Goal: Information Seeking & Learning: Learn about a topic

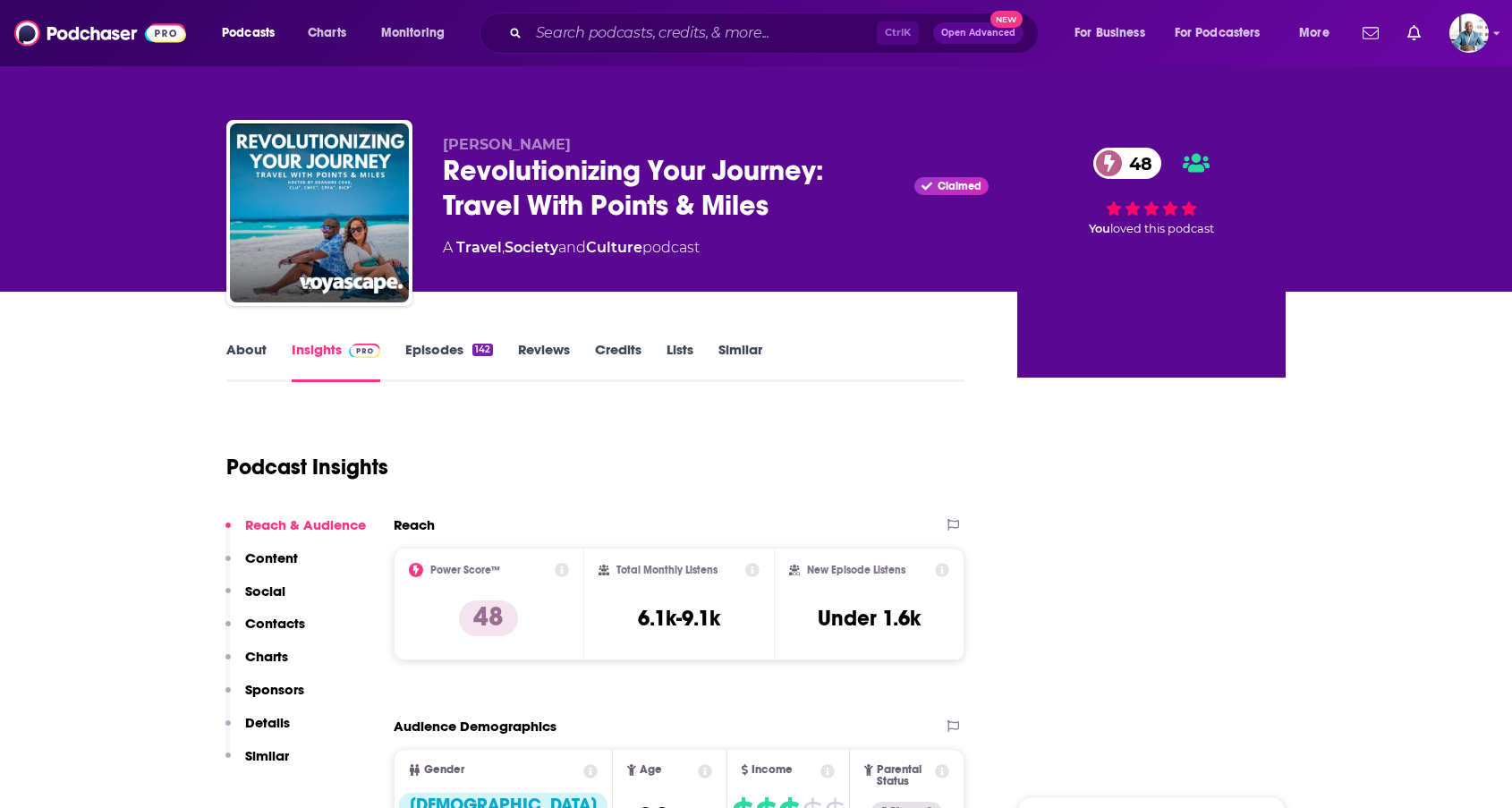
click at [655, 32] on input "Search podcasts, credits, & more..." at bounding box center [702, 33] width 348 height 29
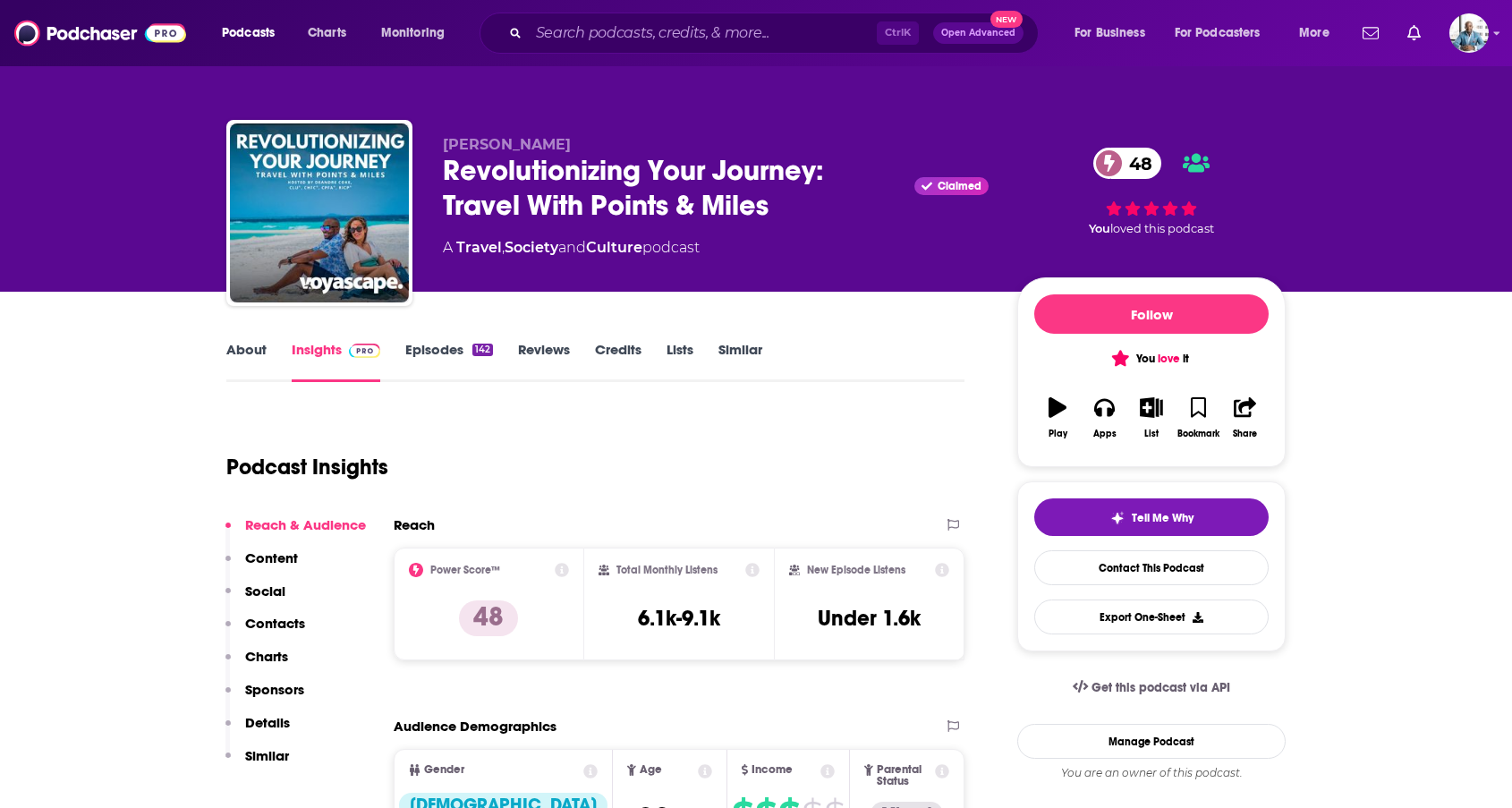
click at [655, 32] on input "Search podcasts, credits, & more..." at bounding box center [702, 33] width 348 height 29
click at [584, 34] on input "Search podcasts, credits, & more..." at bounding box center [702, 33] width 348 height 29
click at [613, 35] on input "Search podcasts, credits, & more..." at bounding box center [702, 33] width 348 height 29
type input "d"
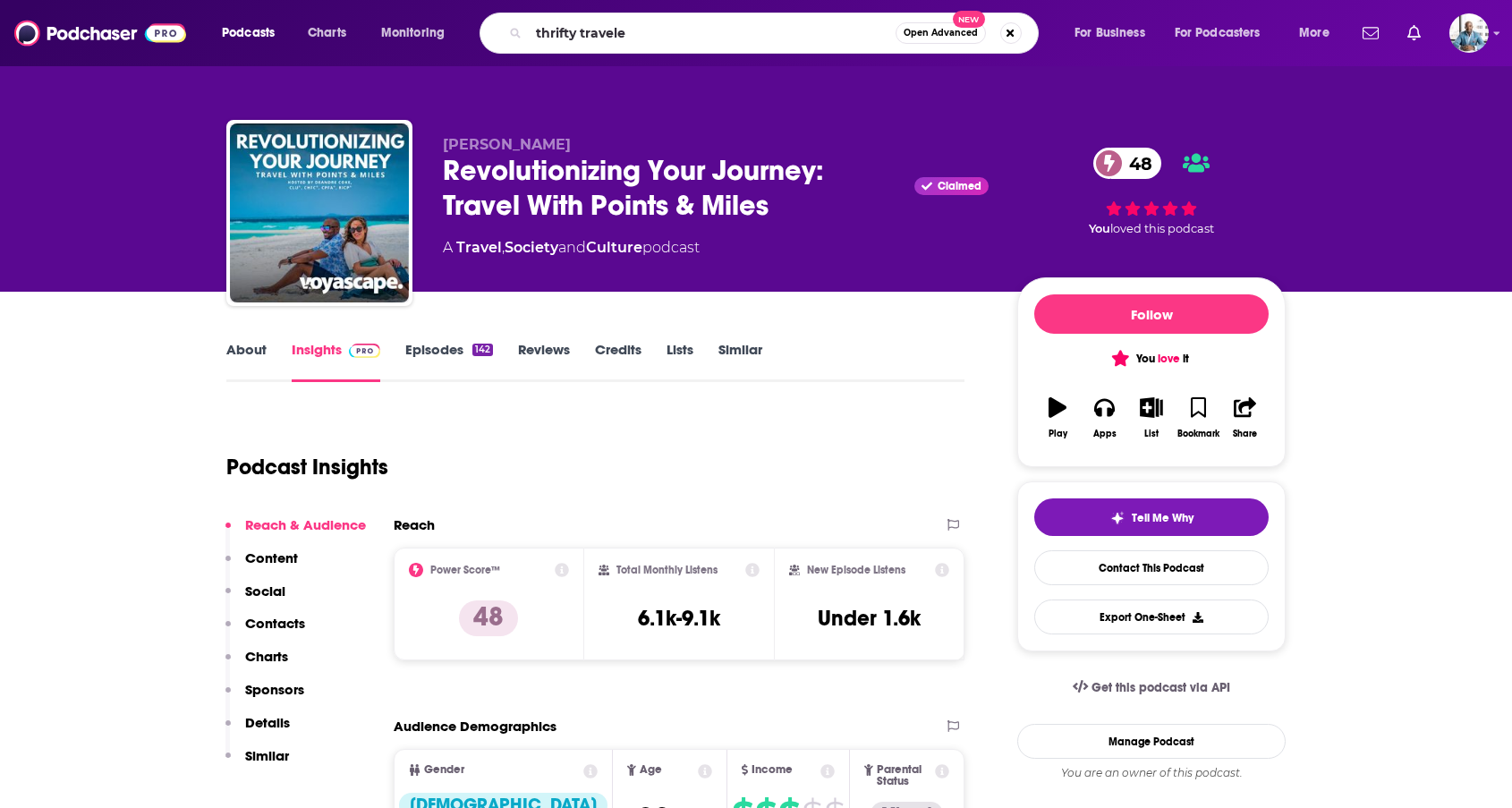
type input "thrifty traveler"
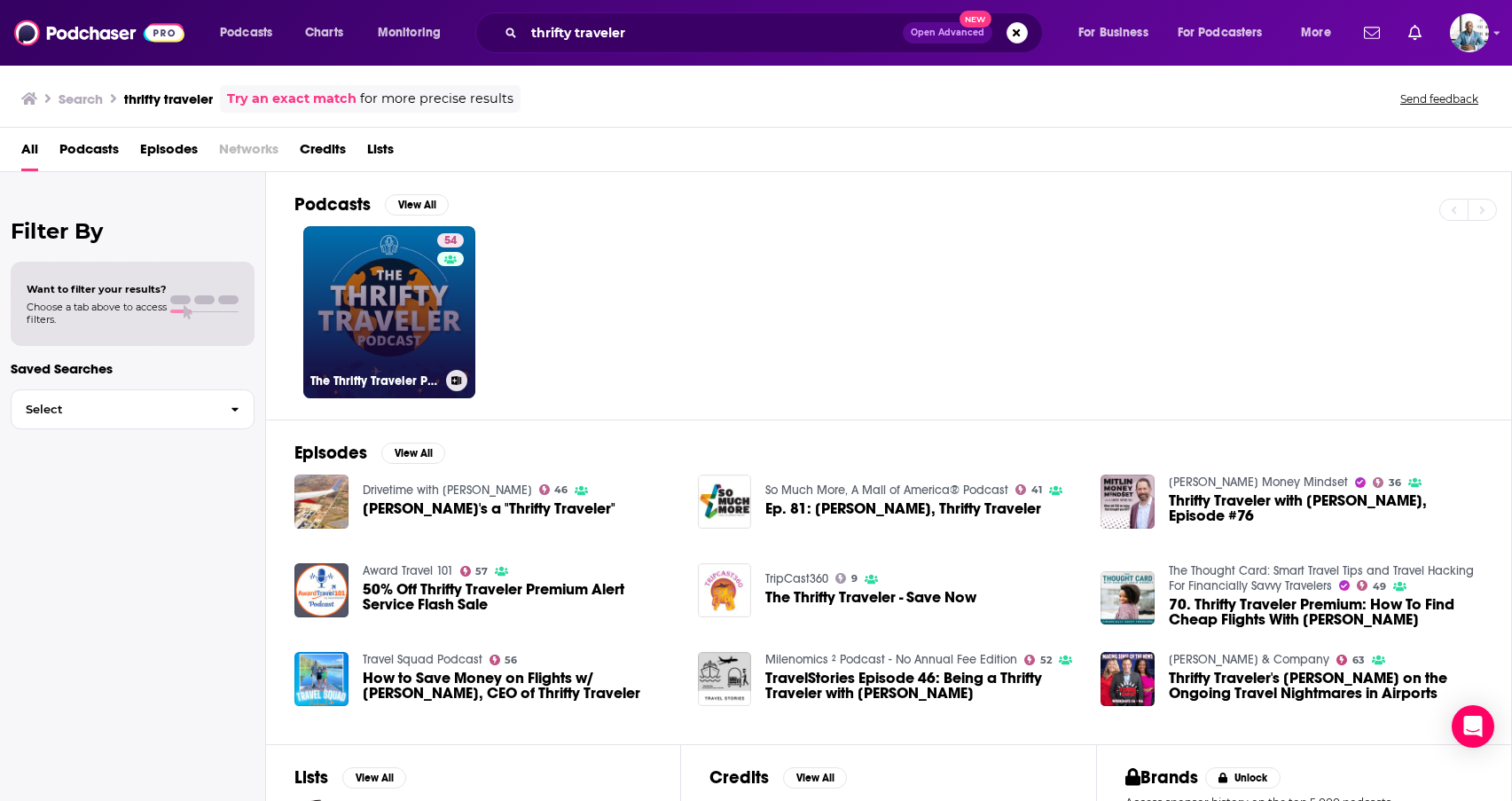
click at [367, 348] on link "54 The Thrifty Traveler Podcast" at bounding box center [389, 312] width 172 height 172
